Goal: Transaction & Acquisition: Book appointment/travel/reservation

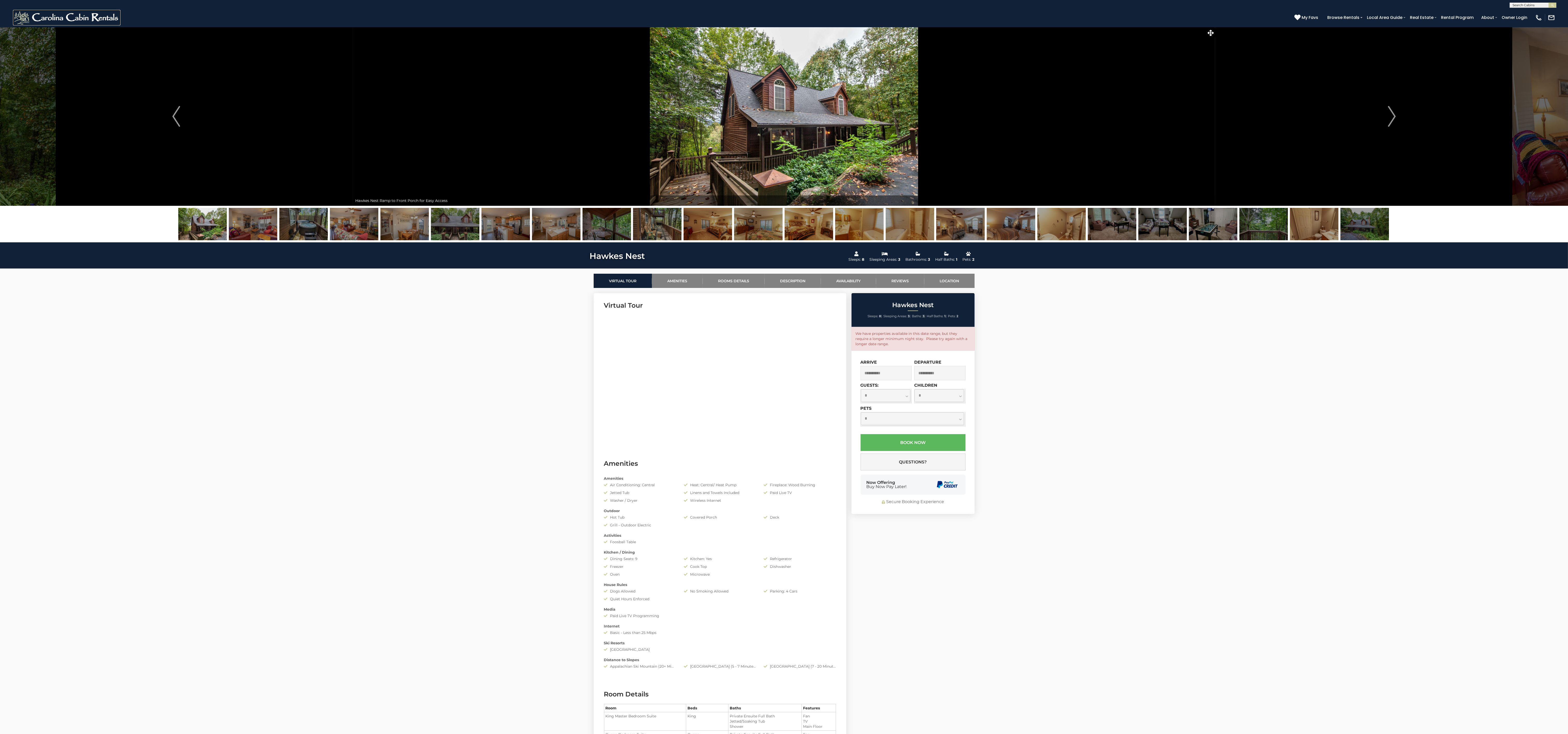
click at [86, 18] on img at bounding box center [66, 18] width 108 height 16
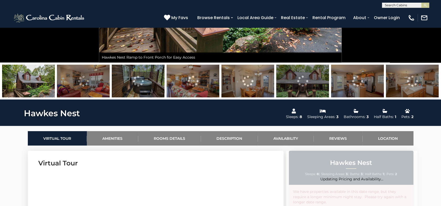
click at [31, 83] on img at bounding box center [28, 81] width 53 height 33
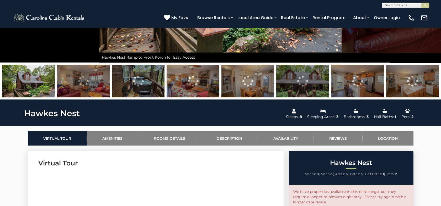
scroll to position [29, 0]
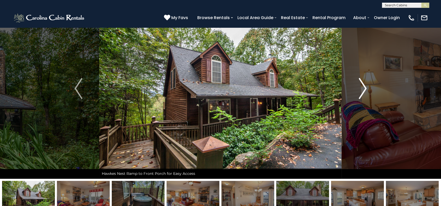
click at [363, 88] on img "Next" at bounding box center [363, 88] width 8 height 21
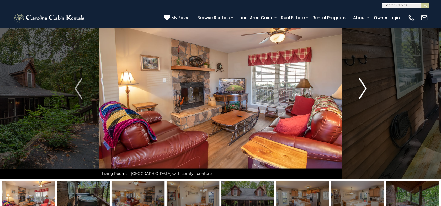
click at [363, 88] on img "Next" at bounding box center [363, 88] width 8 height 21
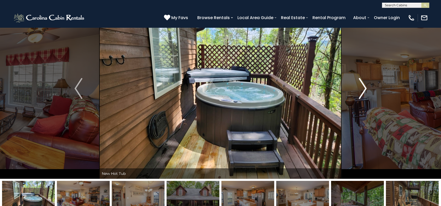
click at [363, 88] on img "Next" at bounding box center [363, 88] width 8 height 21
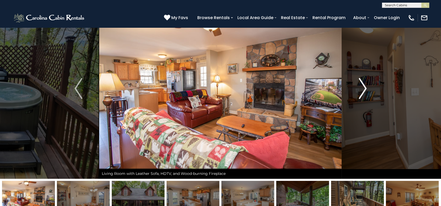
click at [363, 88] on img "Next" at bounding box center [363, 88] width 8 height 21
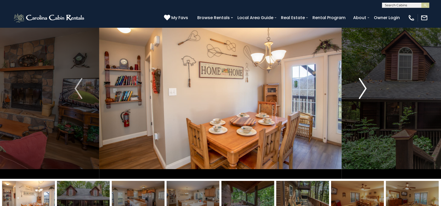
click at [363, 88] on img "Next" at bounding box center [363, 88] width 8 height 21
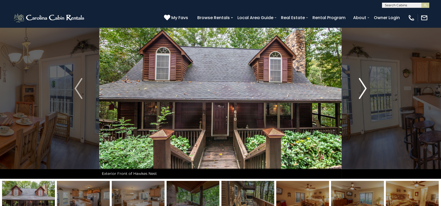
click at [363, 88] on img "Next" at bounding box center [363, 88] width 8 height 21
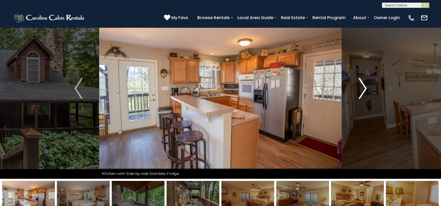
click at [363, 88] on img "Next" at bounding box center [363, 88] width 8 height 21
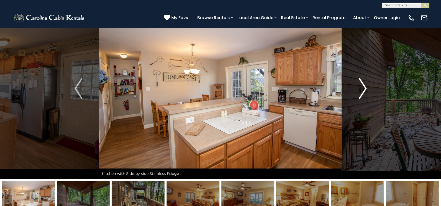
click at [363, 88] on img "Next" at bounding box center [363, 88] width 8 height 21
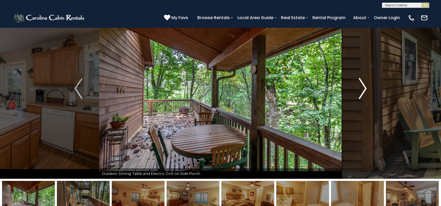
click at [363, 88] on img "Next" at bounding box center [363, 88] width 8 height 21
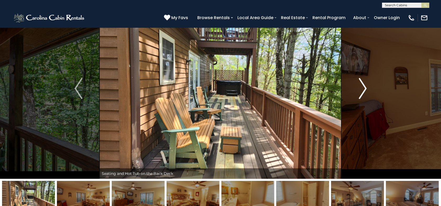
click at [363, 88] on img "Next" at bounding box center [363, 88] width 8 height 21
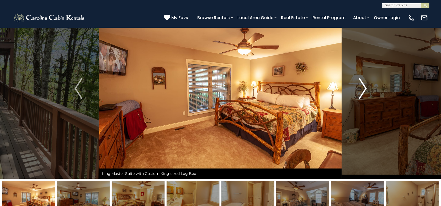
click at [363, 88] on img "Next" at bounding box center [363, 88] width 8 height 21
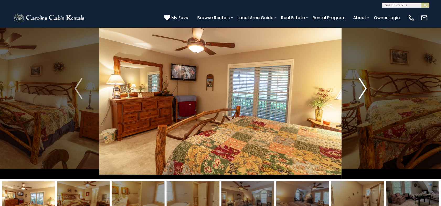
click at [363, 88] on img "Next" at bounding box center [363, 88] width 8 height 21
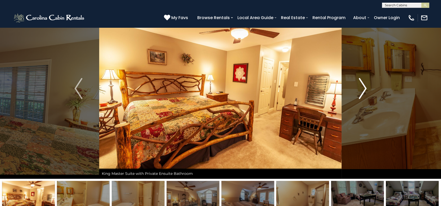
click at [363, 88] on img "Next" at bounding box center [363, 88] width 8 height 21
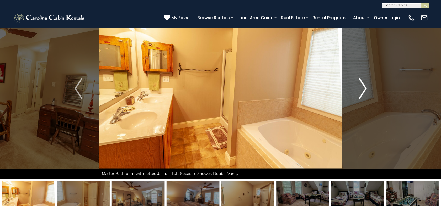
click at [360, 84] on img "Next" at bounding box center [363, 88] width 8 height 21
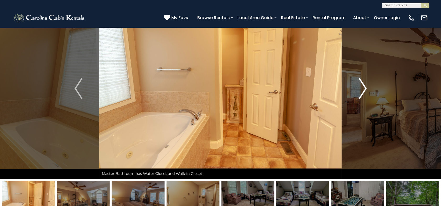
click at [360, 84] on img "Next" at bounding box center [363, 88] width 8 height 21
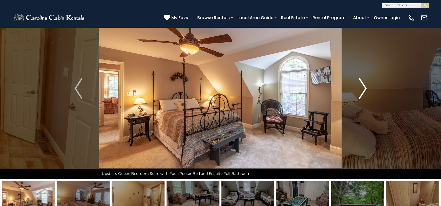
click at [360, 84] on img "Next" at bounding box center [363, 88] width 8 height 21
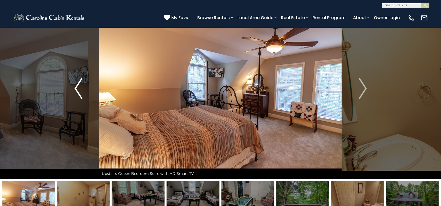
click at [83, 91] on button "Previous" at bounding box center [79, 88] width 42 height 181
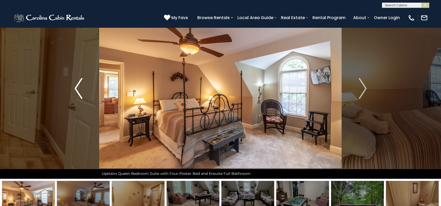
click at [83, 91] on button "Previous" at bounding box center [79, 88] width 42 height 181
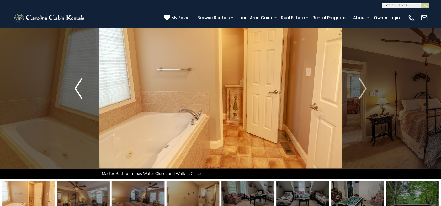
click at [83, 91] on button "Previous" at bounding box center [79, 88] width 42 height 181
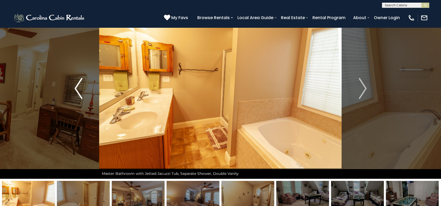
click at [83, 91] on button "Previous" at bounding box center [79, 88] width 42 height 181
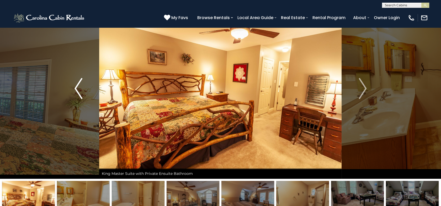
click at [83, 91] on button "Previous" at bounding box center [79, 88] width 42 height 181
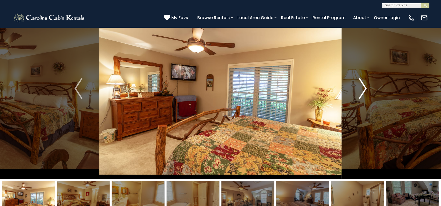
click at [364, 87] on img "Next" at bounding box center [363, 88] width 8 height 21
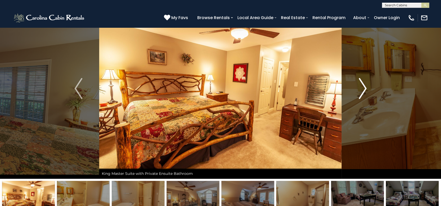
click at [364, 87] on img "Next" at bounding box center [363, 88] width 8 height 21
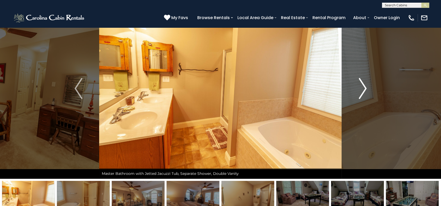
click at [364, 87] on img "Next" at bounding box center [363, 88] width 8 height 21
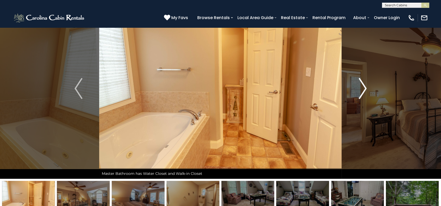
click at [364, 87] on img "Next" at bounding box center [363, 88] width 8 height 21
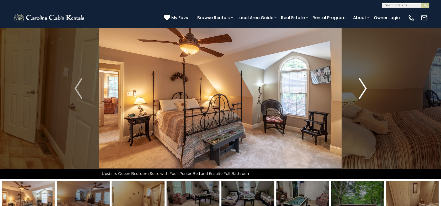
click at [364, 87] on img "Next" at bounding box center [363, 88] width 8 height 21
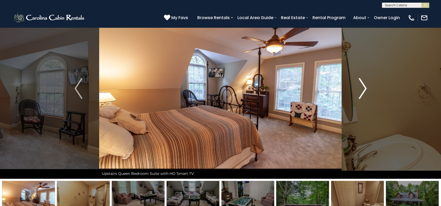
click at [364, 87] on img "Next" at bounding box center [363, 88] width 8 height 21
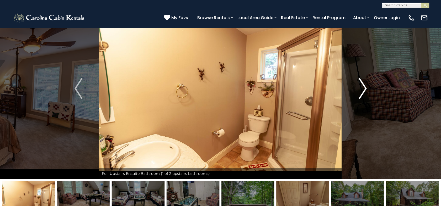
click at [364, 87] on img "Next" at bounding box center [363, 88] width 8 height 21
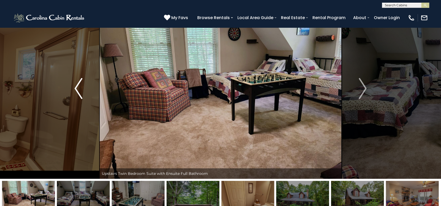
click at [79, 88] on img "Previous" at bounding box center [79, 88] width 8 height 21
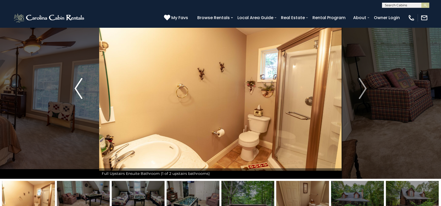
click at [79, 88] on img "Previous" at bounding box center [79, 88] width 8 height 21
